Goal: Find specific page/section: Locate item on page

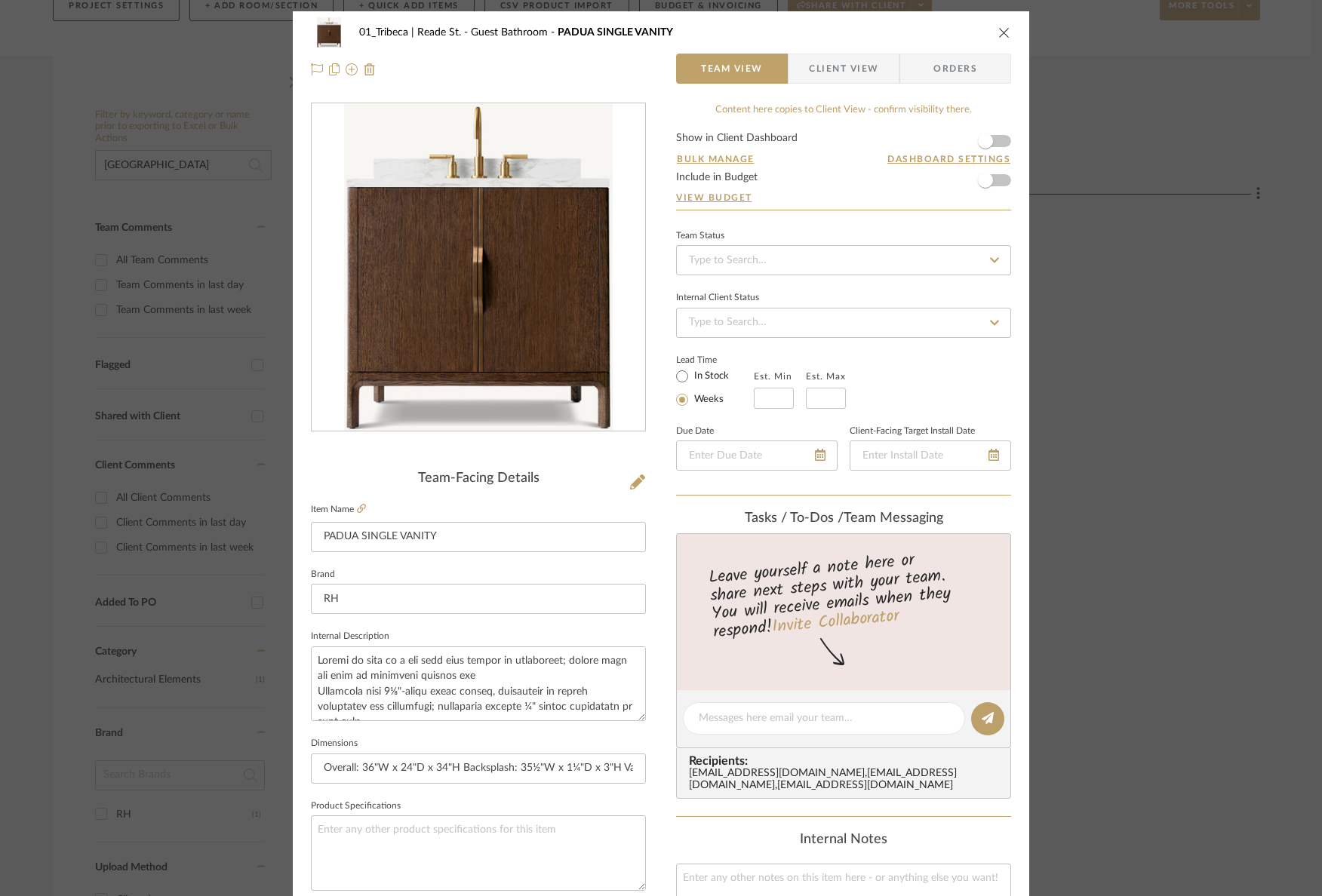
click at [1001, 30] on icon "close" at bounding box center [1004, 32] width 12 height 12
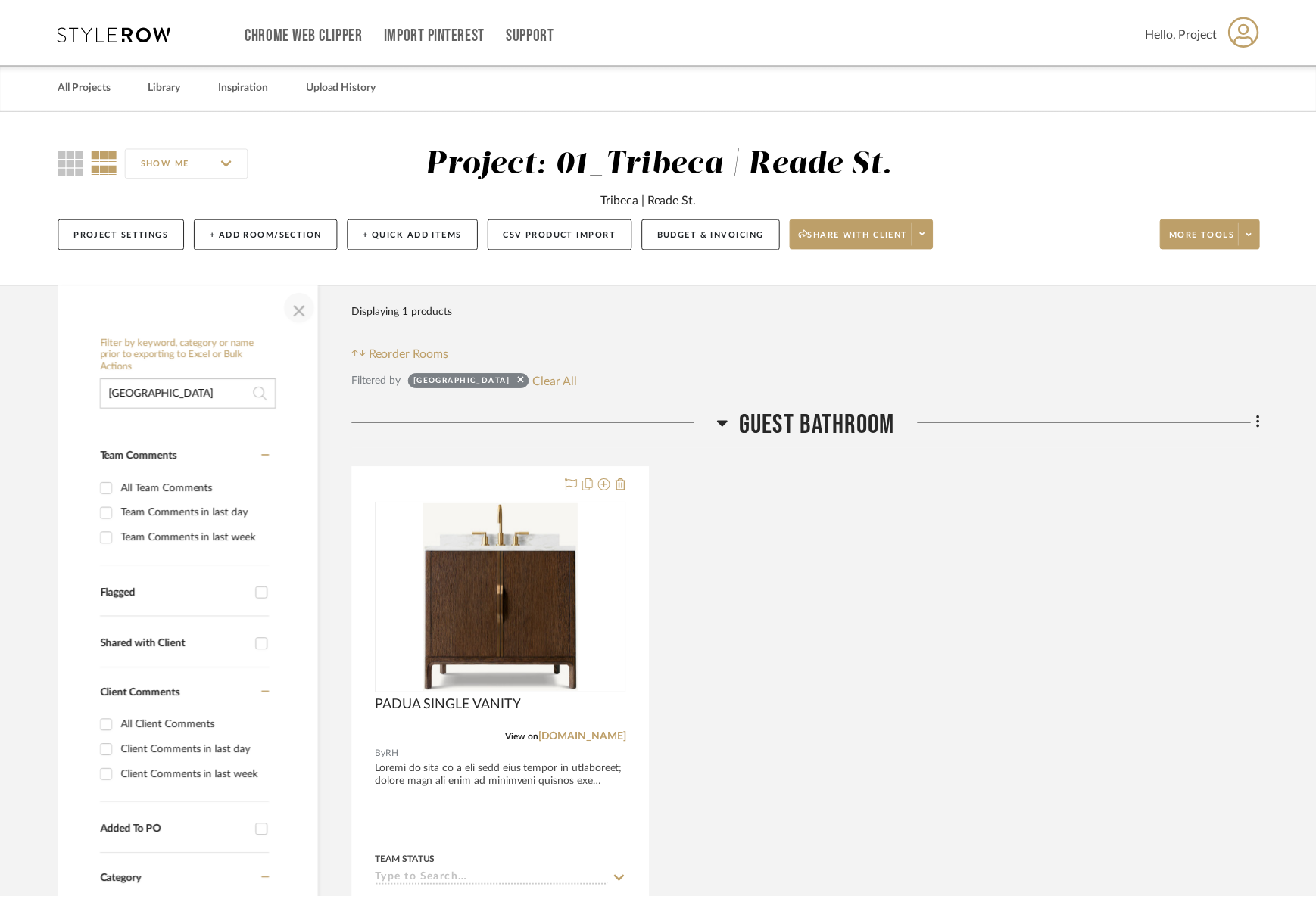
scroll to position [227, 0]
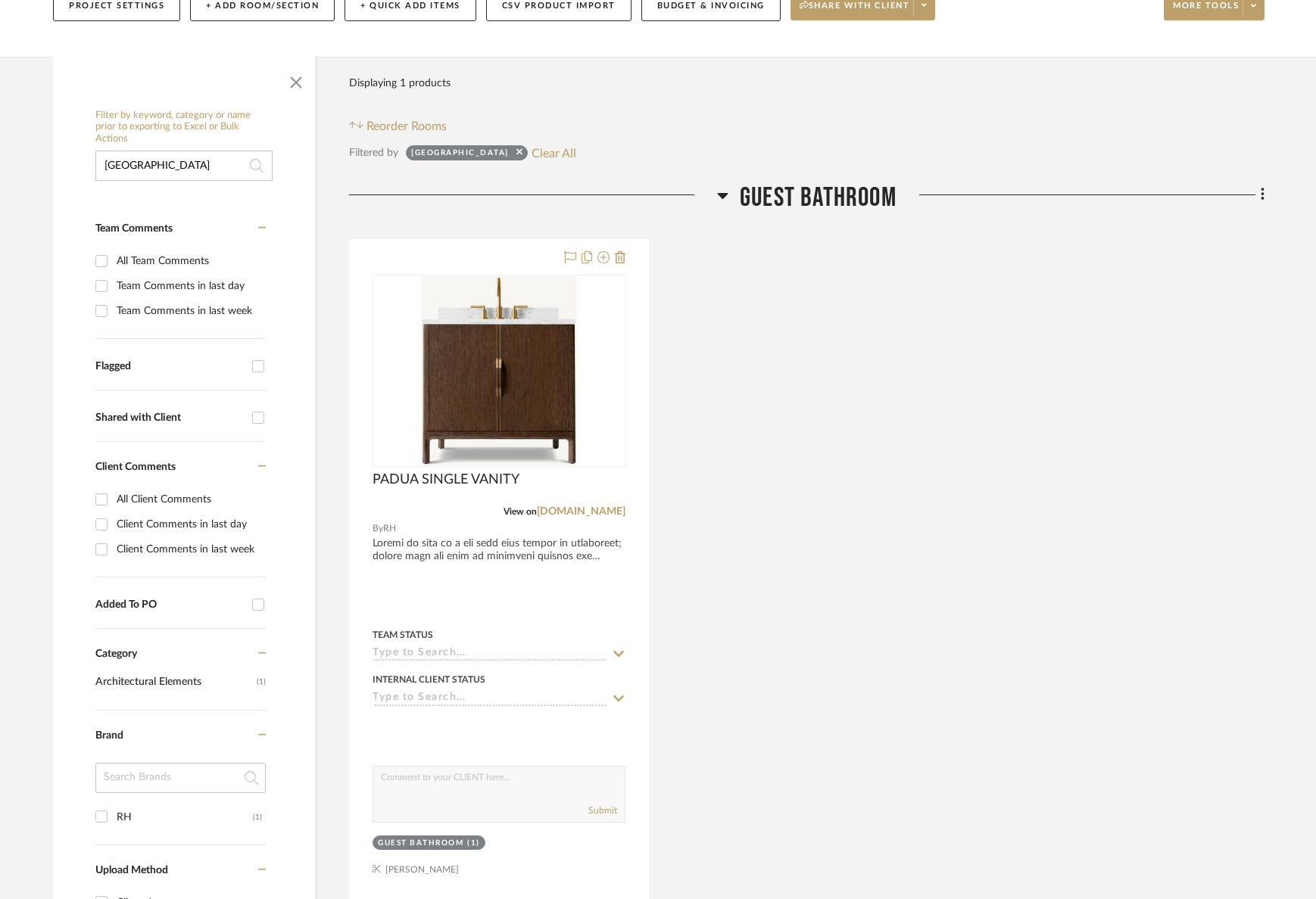
click at [186, 164] on input "[GEOGRAPHIC_DATA]" at bounding box center [184, 166] width 177 height 30
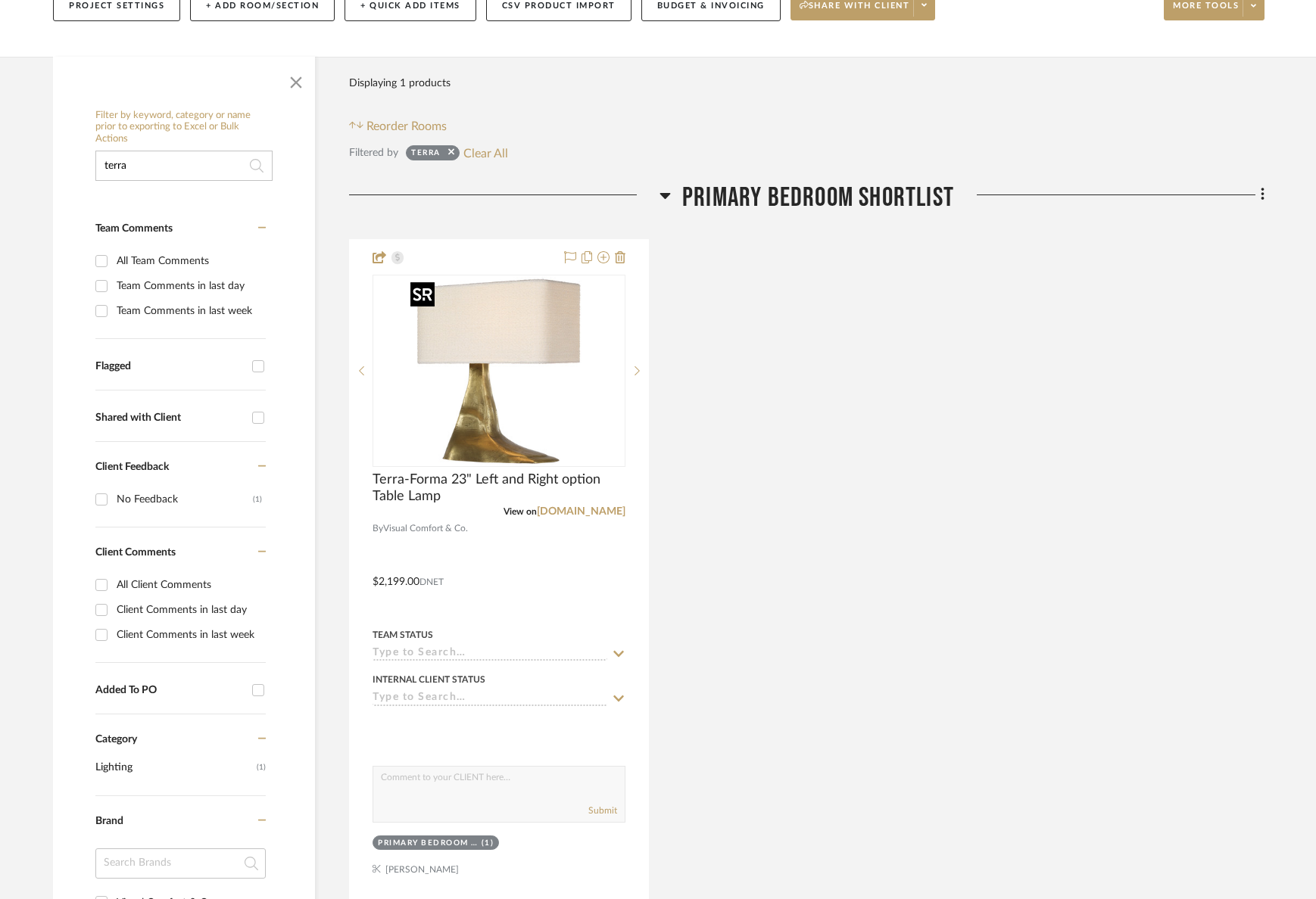
click at [531, 391] on div at bounding box center [499, 371] width 253 height 192
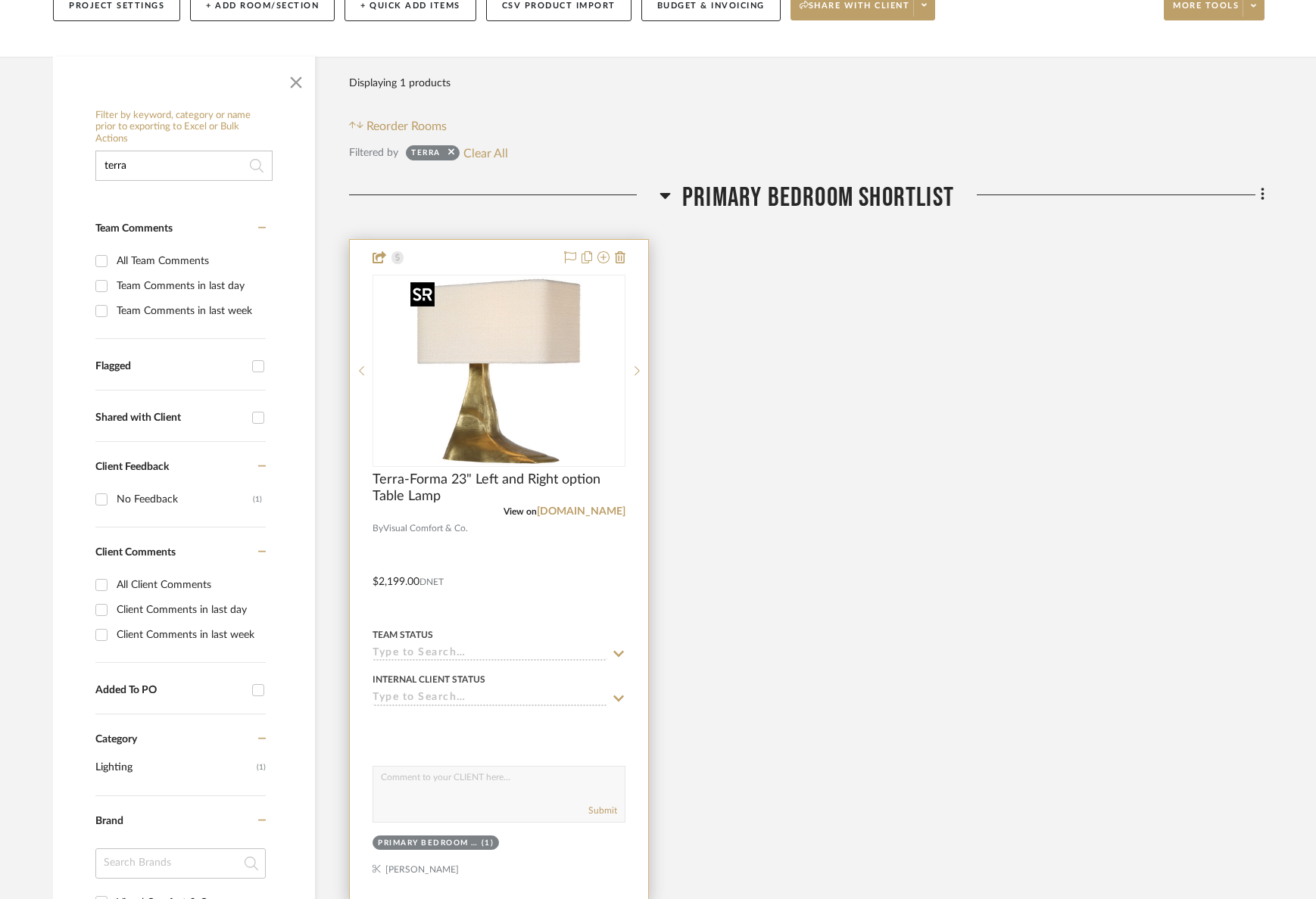
click at [498, 372] on img "0" at bounding box center [499, 371] width 189 height 189
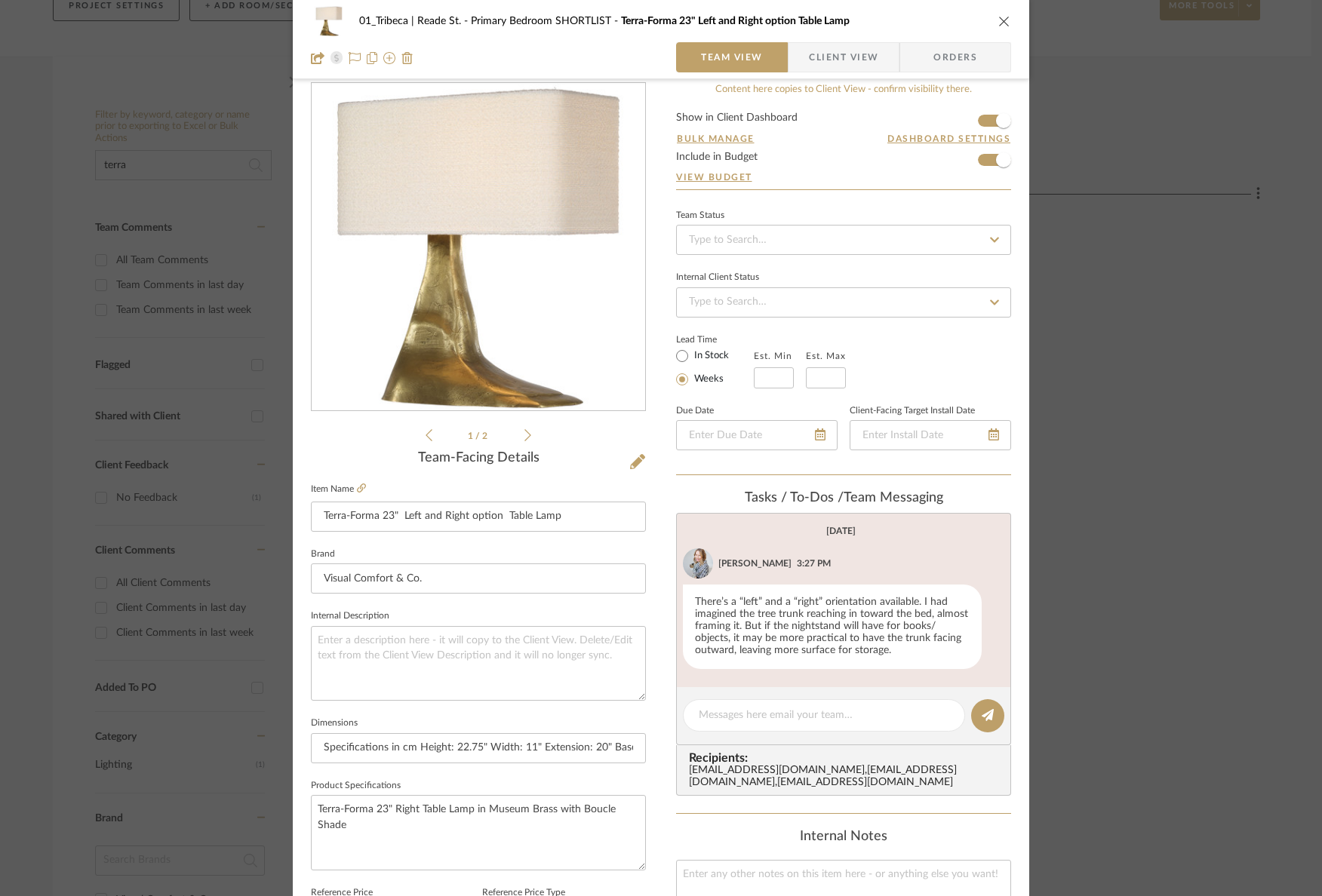
scroll to position [21, 0]
click at [372, 809] on textarea "Terra-Forma 23" Right Table Lamp in Museum Brass with Boucle Shade" at bounding box center [479, 831] width 335 height 75
click at [1001, 21] on icon "close" at bounding box center [1004, 21] width 12 height 12
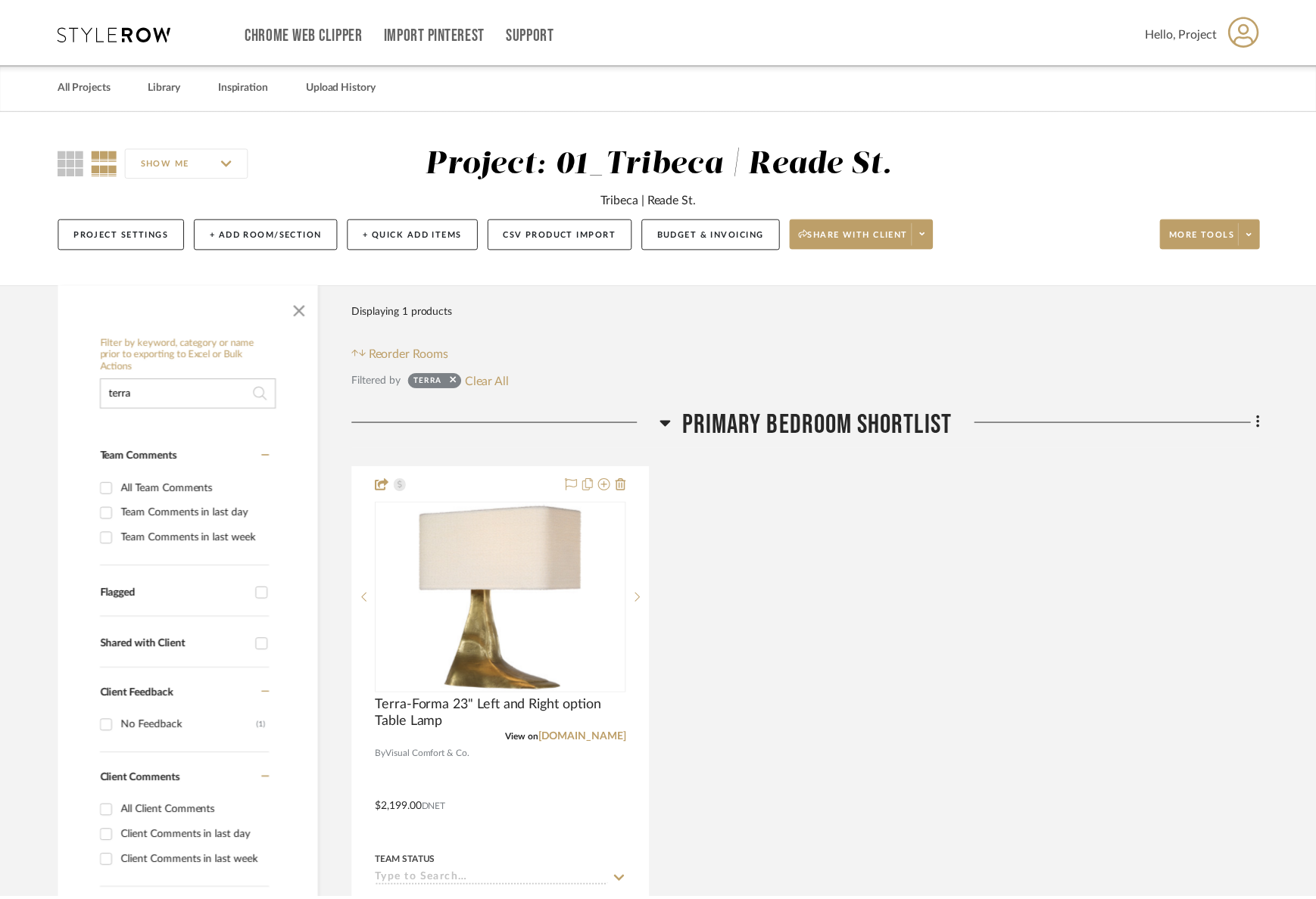
scroll to position [227, 0]
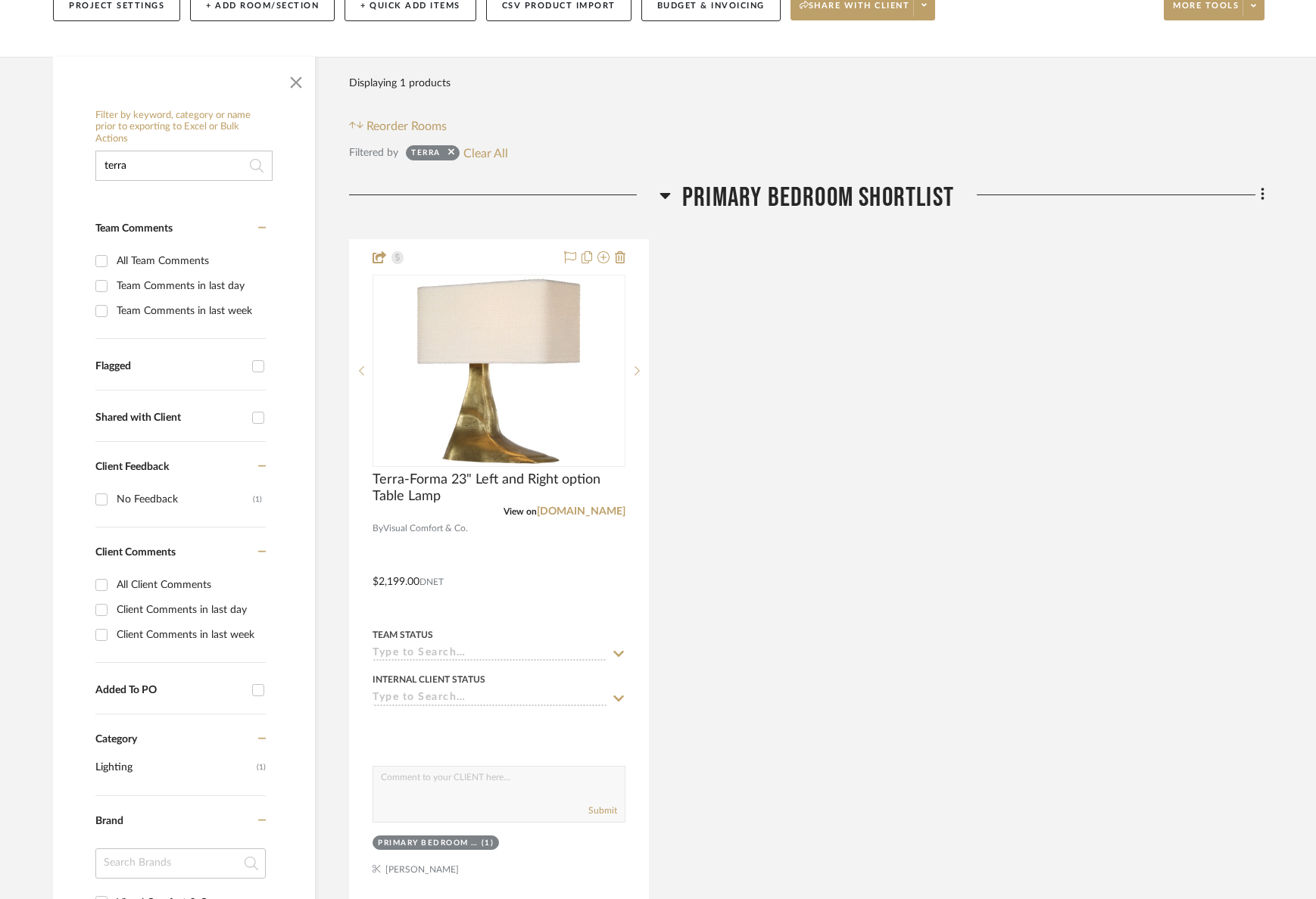
click at [181, 159] on input "terra" at bounding box center [184, 166] width 177 height 30
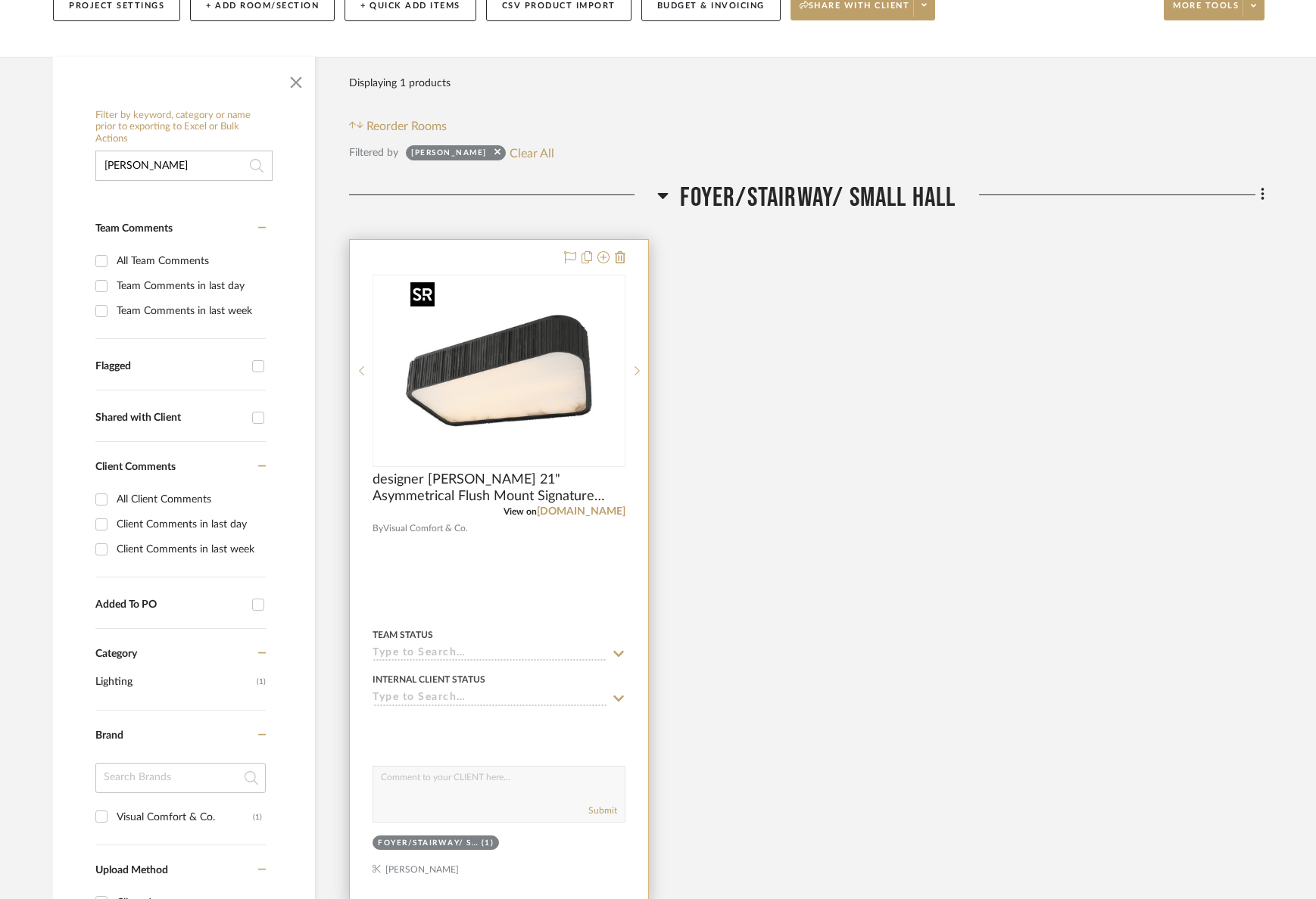
click at [467, 358] on img "0" at bounding box center [499, 371] width 189 height 189
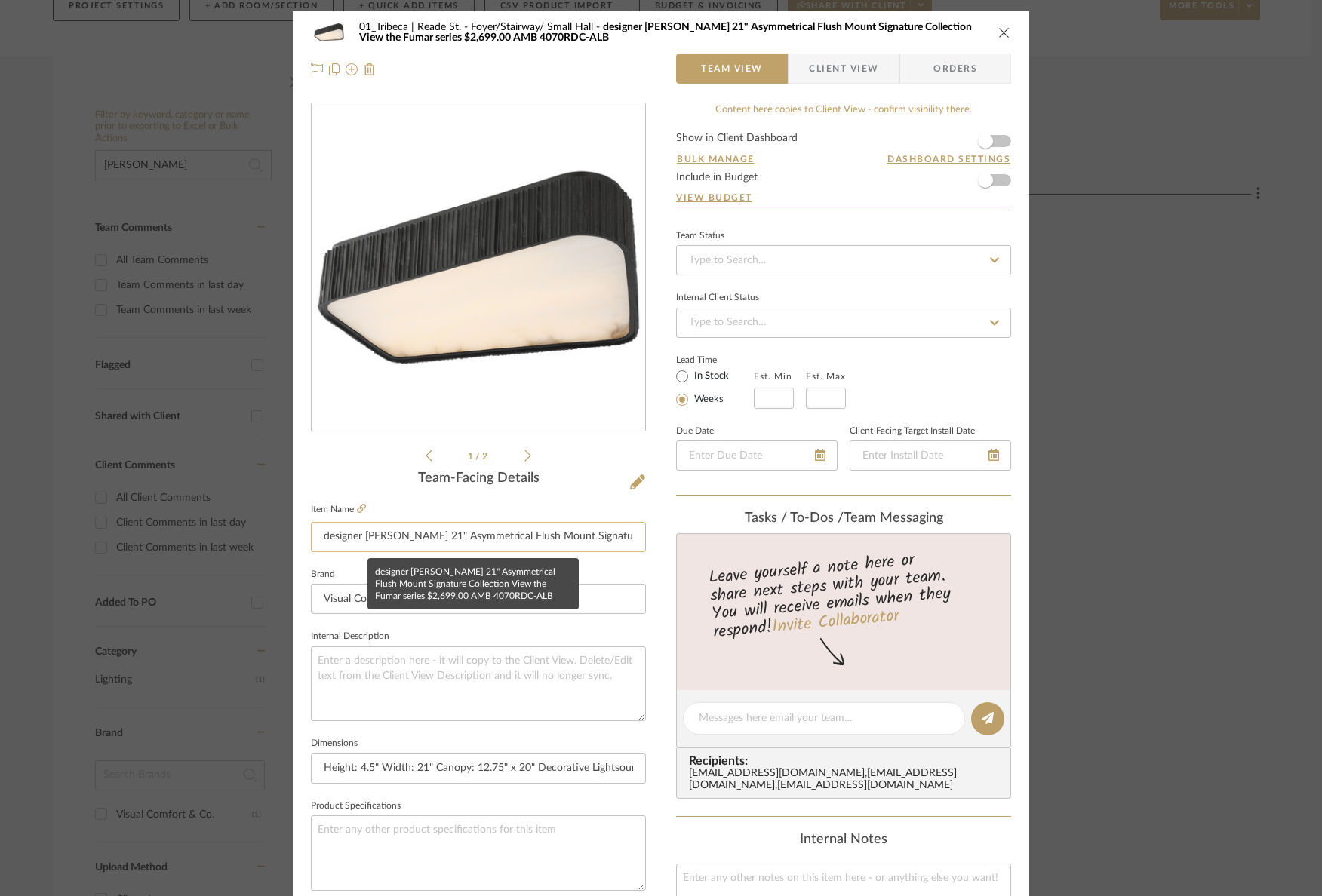
click at [378, 540] on input "designer [PERSON_NAME] 21" Asymmetrical Flush Mount Signature Collection View t…" at bounding box center [479, 537] width 335 height 30
click at [998, 29] on icon "close" at bounding box center [1004, 32] width 12 height 12
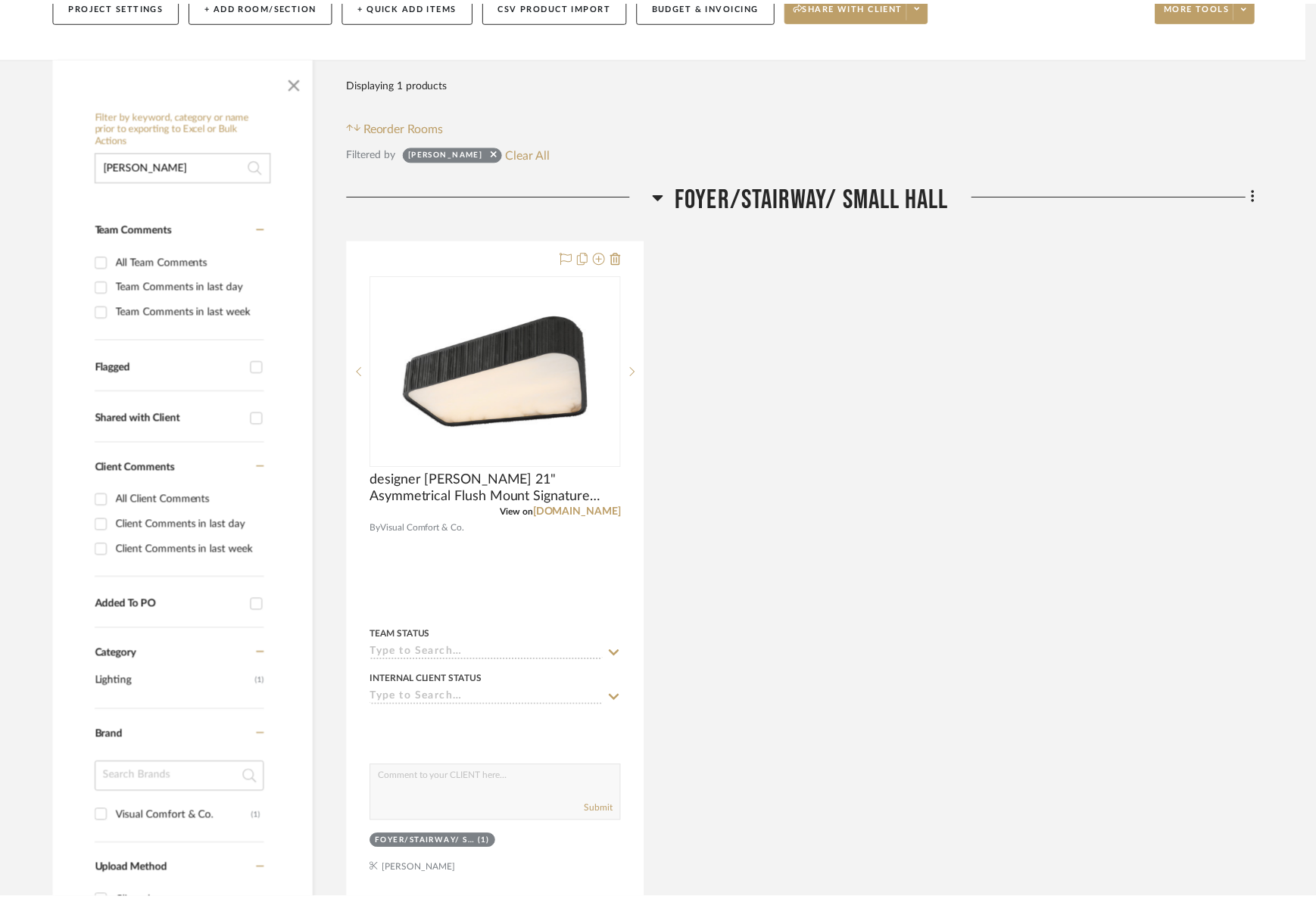
scroll to position [227, 0]
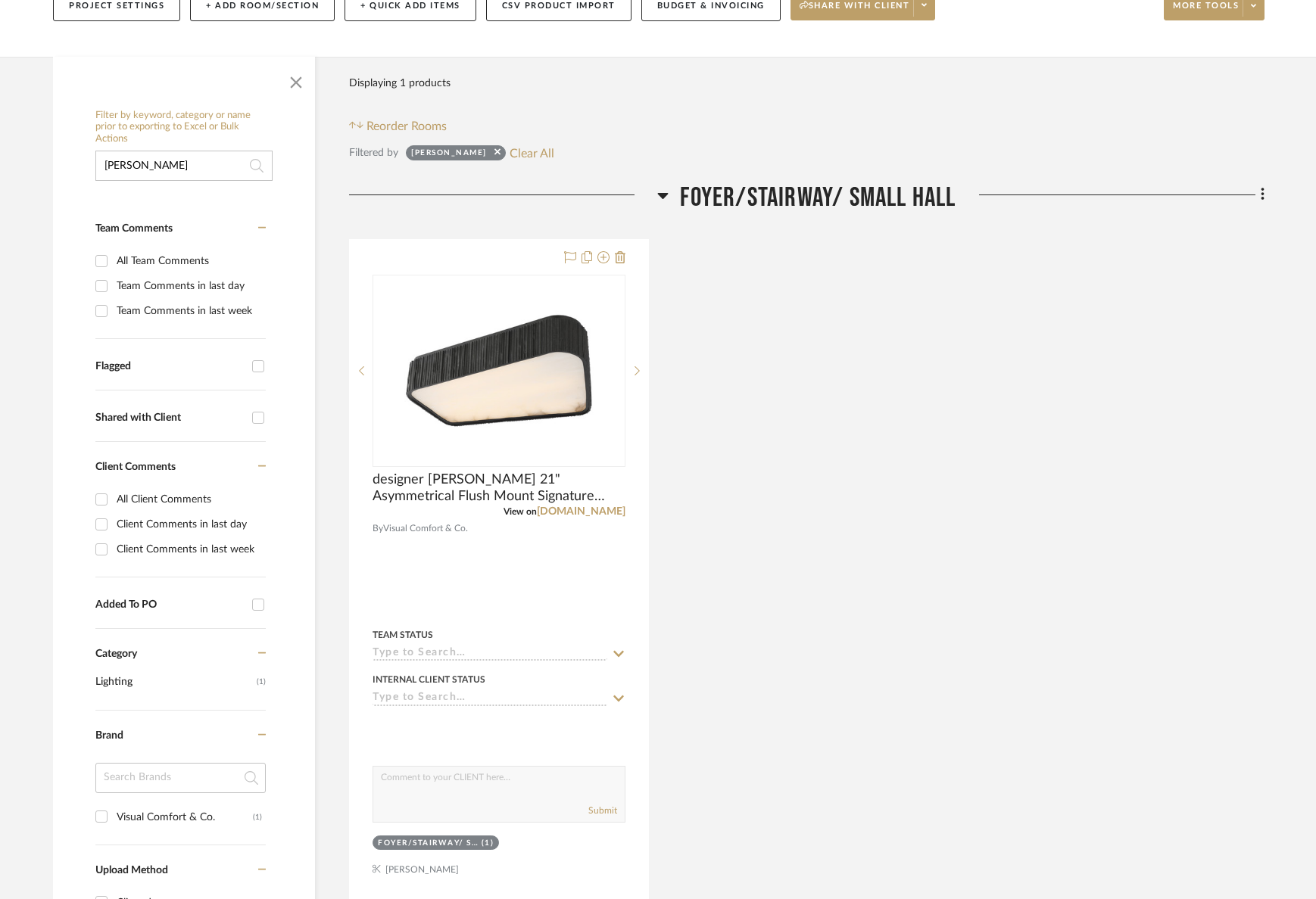
click at [175, 172] on input "[PERSON_NAME]" at bounding box center [184, 166] width 177 height 30
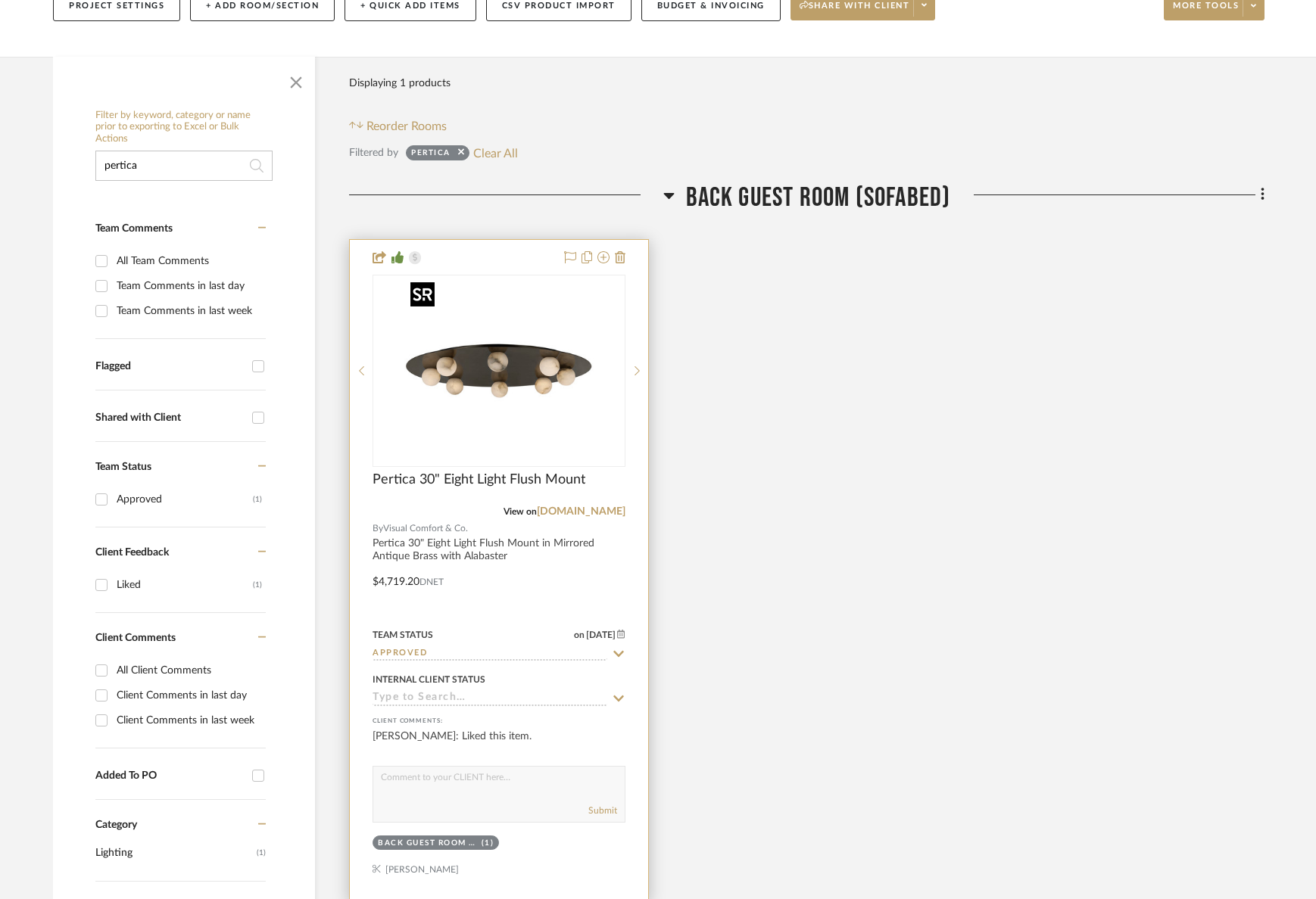
type input "pertica"
click at [0, 0] on img at bounding box center [0, 0] width 0 height 0
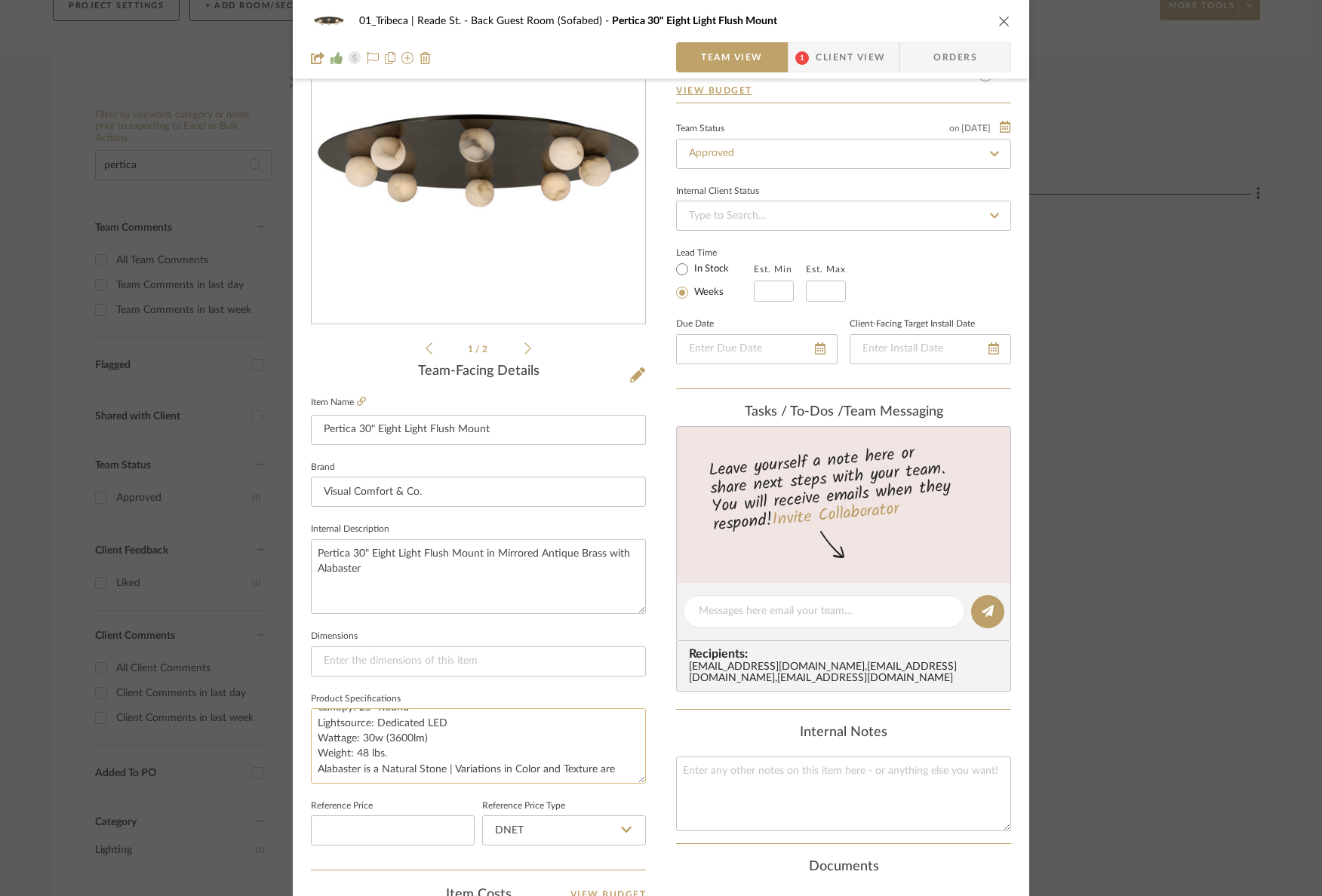
scroll to position [110, 0]
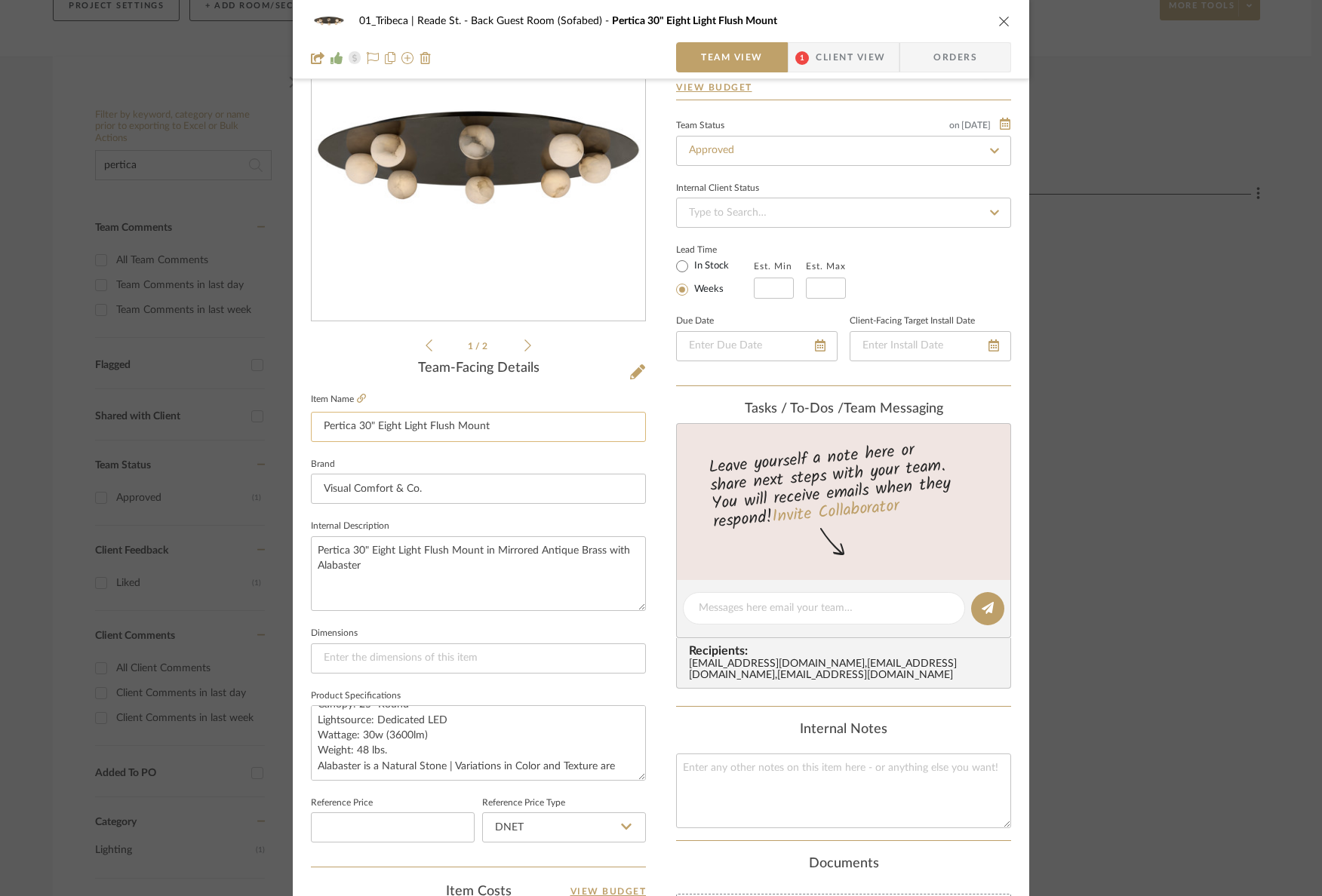
click at [397, 419] on input "Pertica 30" Eight Light Flush Mount" at bounding box center [479, 427] width 335 height 30
